Goal: Task Accomplishment & Management: Manage account settings

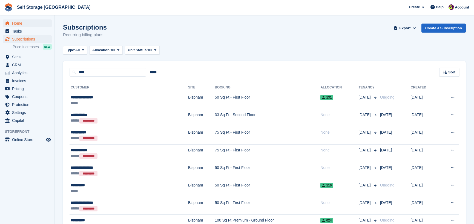
scroll to position [53, 0]
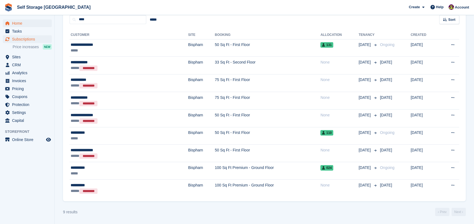
click at [13, 25] on span "Home" at bounding box center [28, 23] width 33 height 8
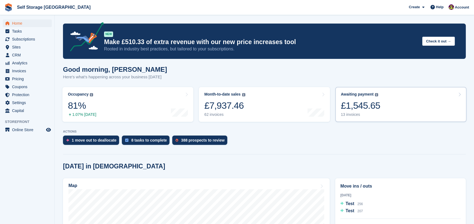
click at [359, 89] on link "Awaiting payment The total outstanding balance on all open invoices. £1,545.65 …" at bounding box center [401, 104] width 131 height 35
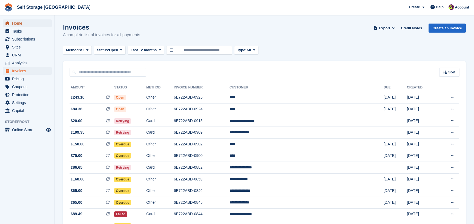
click at [21, 25] on span "Home" at bounding box center [28, 23] width 33 height 8
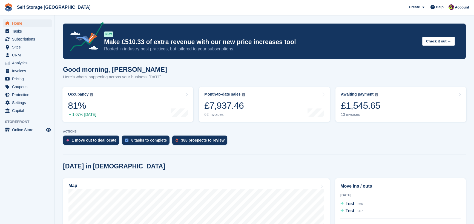
scroll to position [110, 0]
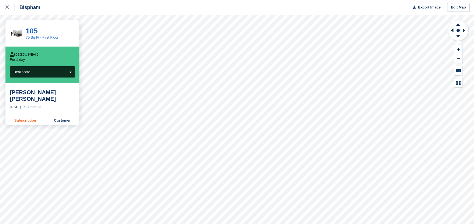
click at [35, 116] on link "Subscription" at bounding box center [25, 120] width 40 height 9
click at [3, 9] on link at bounding box center [7, 7] width 15 height 15
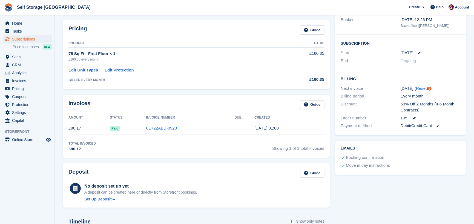
scroll to position [27, 0]
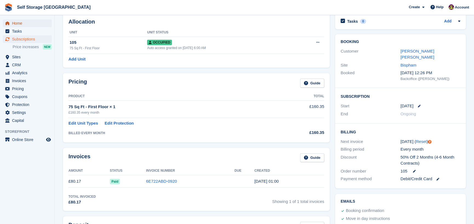
click at [30, 23] on span "Home" at bounding box center [28, 23] width 33 height 8
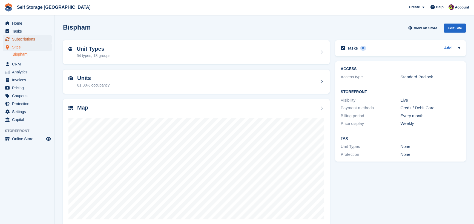
click at [16, 38] on span "Subscriptions" at bounding box center [28, 39] width 33 height 8
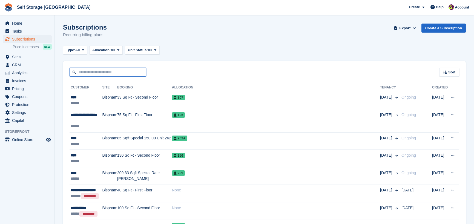
drag, startPoint x: 119, startPoint y: 74, endPoint x: 121, endPoint y: 70, distance: 4.5
click at [119, 74] on input "text" at bounding box center [108, 72] width 77 height 9
type input "**********"
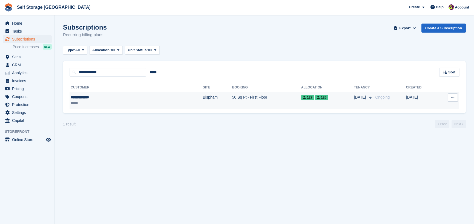
click at [136, 108] on td "**********" at bounding box center [136, 100] width 133 height 17
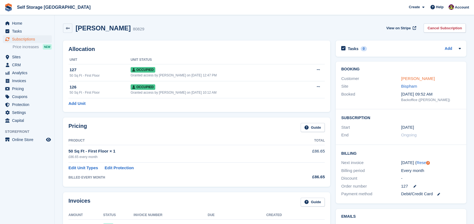
click at [417, 81] on link "James tipping" at bounding box center [419, 78] width 34 height 5
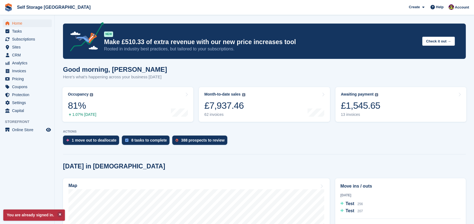
scroll to position [137, 0]
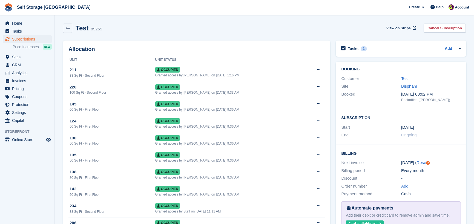
scroll to position [137, 0]
